Goal: Navigation & Orientation: Find specific page/section

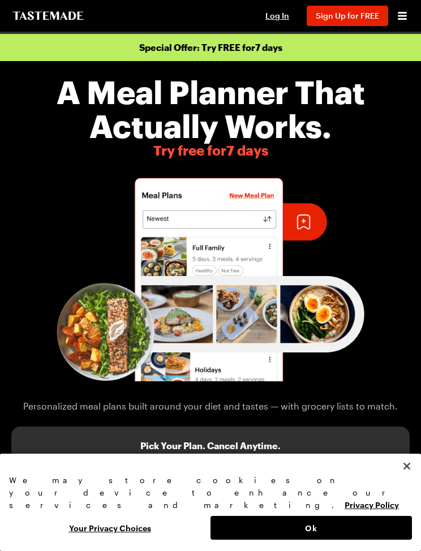
click at [403, 479] on button "Close" at bounding box center [407, 466] width 25 height 25
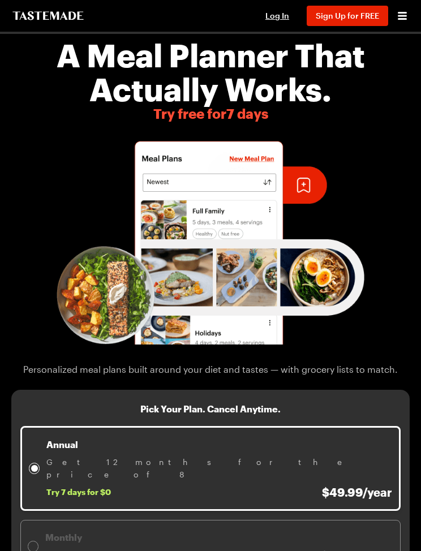
scroll to position [31, 0]
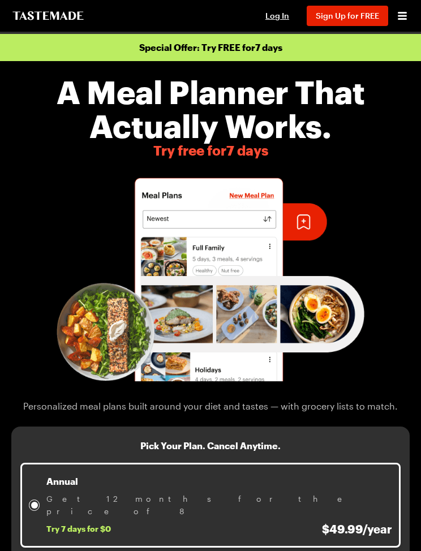
click at [286, 118] on h1 "A Meal Planner That Actually Works." at bounding box center [210, 109] width 403 height 68
click at [250, 195] on img at bounding box center [210, 280] width 421 height 204
click at [311, 277] on img at bounding box center [210, 280] width 421 height 204
click at [402, 10] on icon "Open menu" at bounding box center [403, 16] width 14 height 14
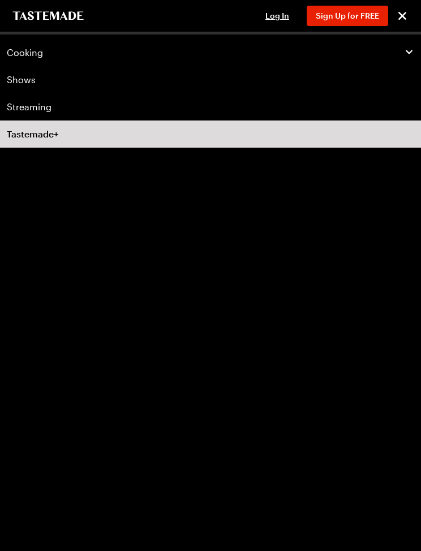
click at [113, 109] on link "Streaming" at bounding box center [210, 106] width 421 height 27
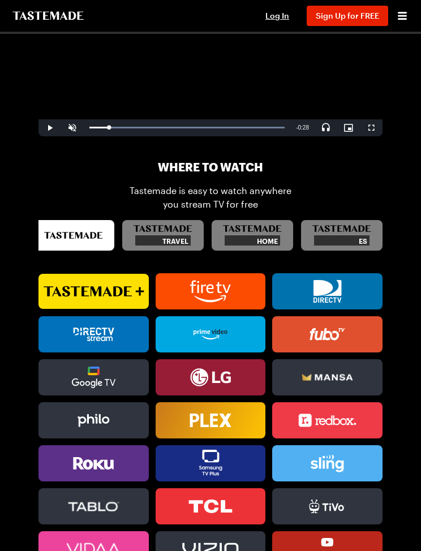
scroll to position [443, 0]
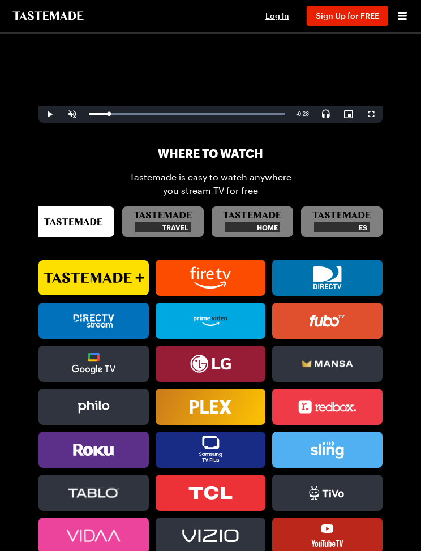
click at [346, 222] on div "ES" at bounding box center [342, 227] width 56 height 10
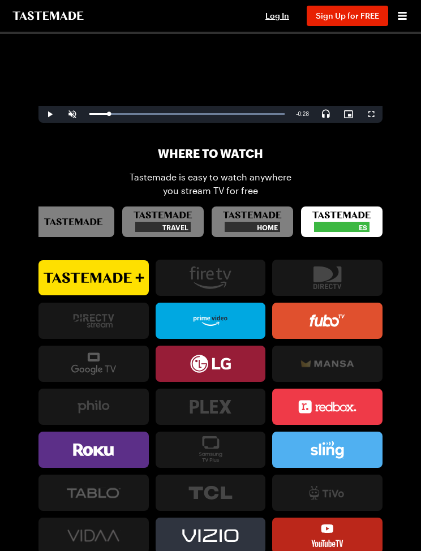
click at [263, 218] on icon "tastemade home" at bounding box center [252, 215] width 59 height 7
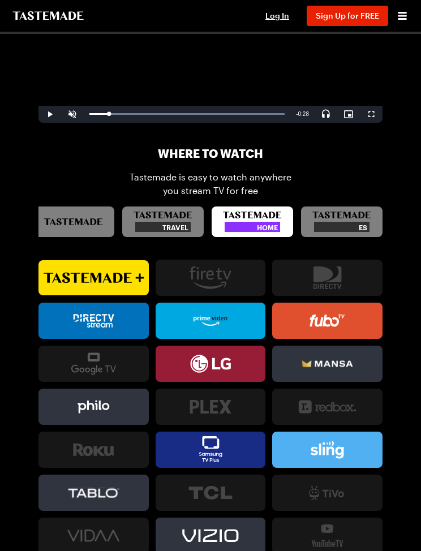
click at [329, 222] on div "ES" at bounding box center [342, 227] width 56 height 10
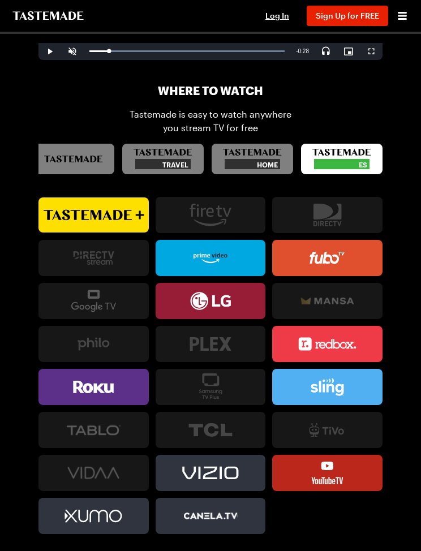
click at [87, 159] on icon "tastemade" at bounding box center [73, 159] width 59 height 7
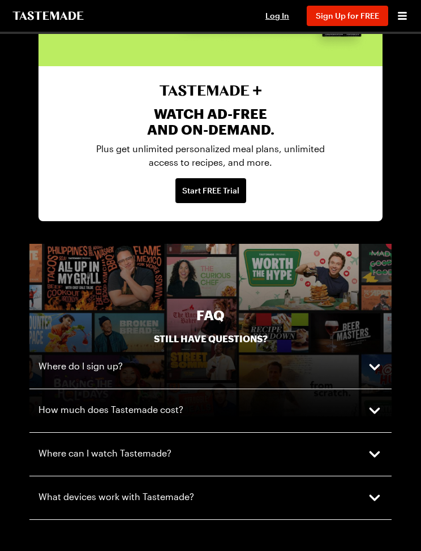
scroll to position [2442, 0]
